Goal: Check status: Check status

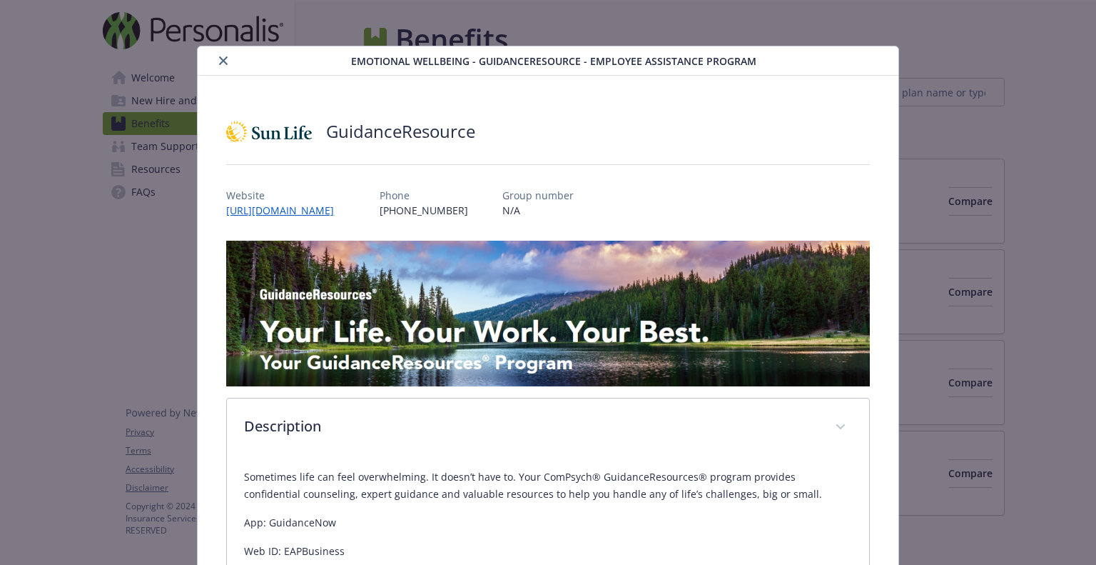
scroll to position [2242, 0]
